Goal: Obtain resource: Download file/media

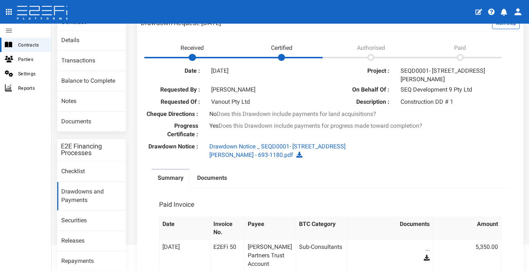
scroll to position [62, 0]
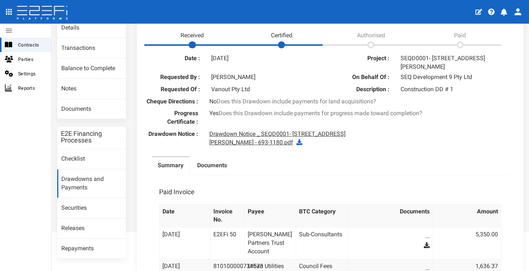
click at [279, 137] on link "Drawdown Notice _ SEQD0001- [STREET_ADDRESS][PERSON_NAME] - 693-1180.pdf" at bounding box center [277, 138] width 136 height 16
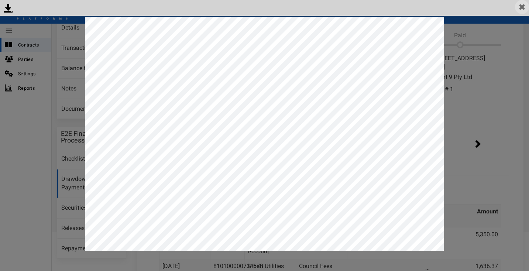
click at [523, 5] on img at bounding box center [522, 7] width 14 height 14
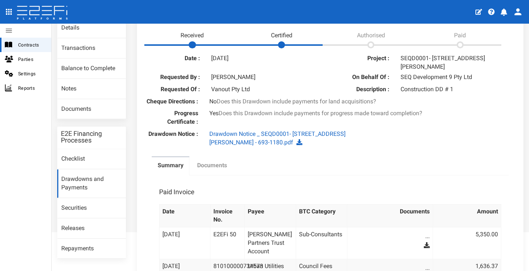
click at [218, 168] on label "Documents" at bounding box center [212, 165] width 30 height 8
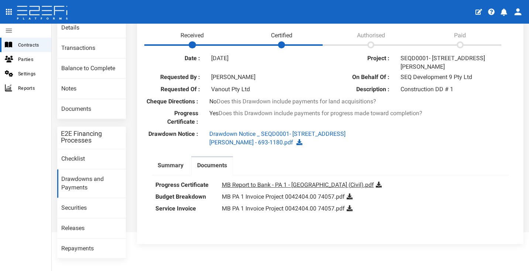
click at [281, 188] on link "MB Report to Bank - PA 1 - [GEOGRAPHIC_DATA] (Civil).pdf" at bounding box center [298, 184] width 152 height 7
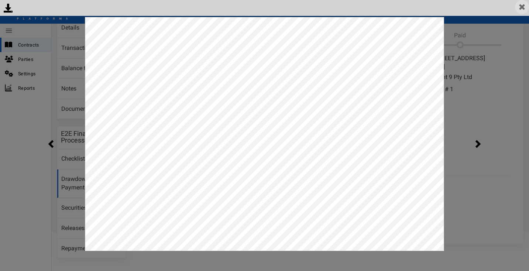
click at [526, 5] on img at bounding box center [522, 7] width 14 height 14
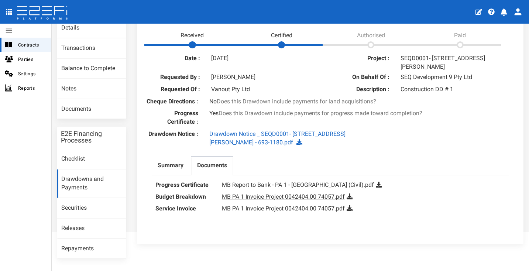
click at [325, 199] on link "MB PA 1 Invoice Project 0042404.00 74057.pdf" at bounding box center [283, 196] width 123 height 7
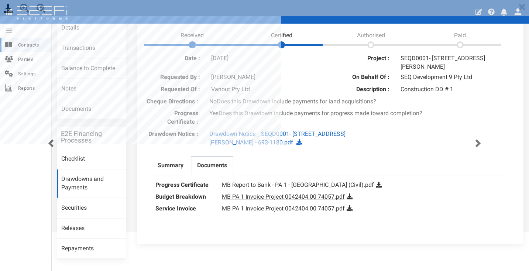
scroll to position [0, 0]
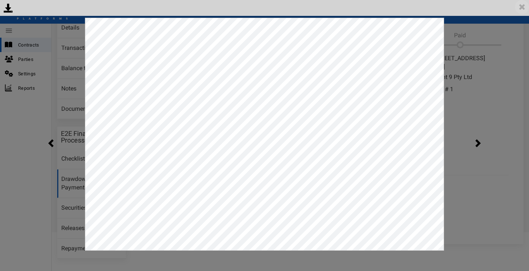
drag, startPoint x: 521, startPoint y: 6, endPoint x: 512, endPoint y: 20, distance: 16.2
click at [521, 7] on img at bounding box center [522, 7] width 14 height 14
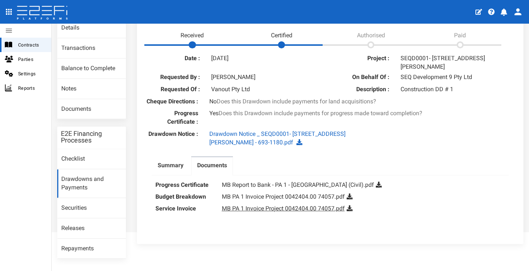
click at [321, 212] on link "MB PA 1 Invoice Project 0042404.00 74057.pdf" at bounding box center [283, 208] width 123 height 7
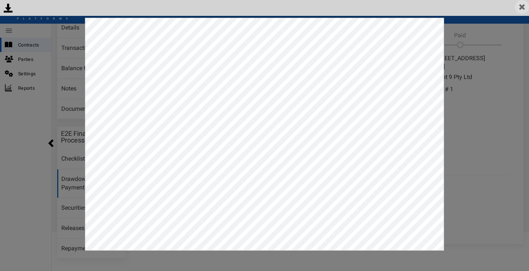
click at [523, 11] on img at bounding box center [522, 7] width 14 height 14
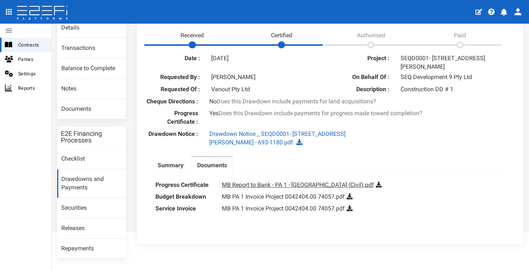
click at [300, 188] on link "MB Report to Bank - PA 1 - [GEOGRAPHIC_DATA] (Civil).pdf" at bounding box center [298, 184] width 152 height 7
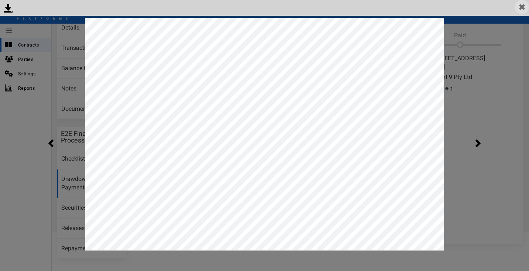
click at [524, 8] on img at bounding box center [522, 7] width 14 height 14
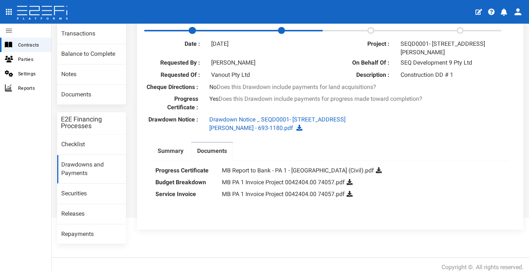
scroll to position [78, 0]
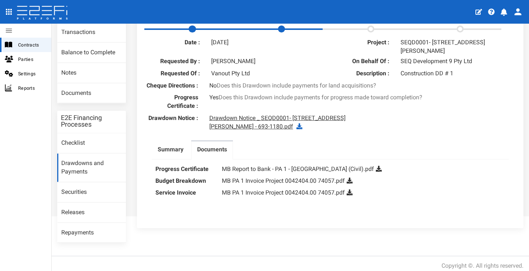
click at [346, 126] on link "Drawdown Notice _ SEQD0001- [STREET_ADDRESS][PERSON_NAME] - 693-1180.pdf" at bounding box center [277, 122] width 136 height 16
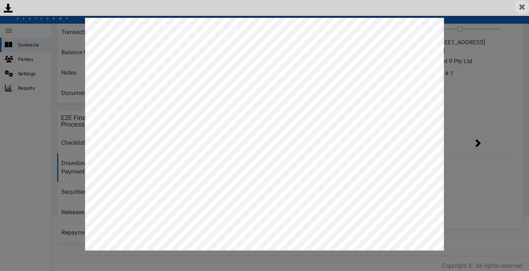
click at [527, 7] on img at bounding box center [522, 7] width 14 height 14
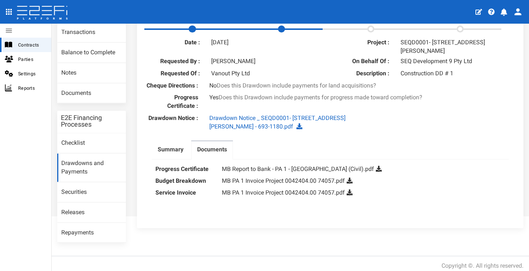
scroll to position [79, 0]
click at [164, 152] on label "Summary" at bounding box center [171, 149] width 26 height 8
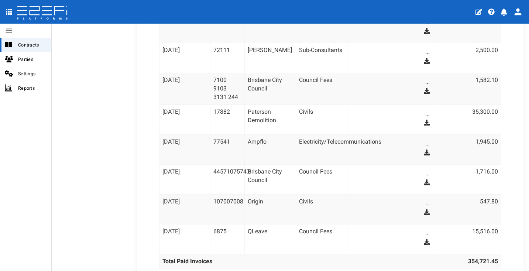
scroll to position [1947, 0]
click at [409, 228] on link "..." at bounding box center [394, 234] width 72 height 12
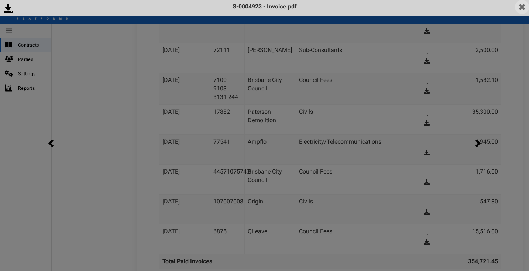
click at [520, 6] on img at bounding box center [522, 7] width 14 height 14
